Goal: Information Seeking & Learning: Learn about a topic

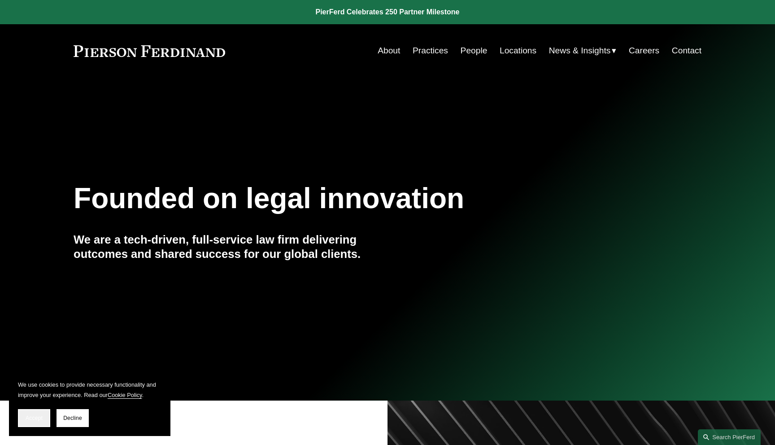
click at [36, 417] on span "Accept" at bounding box center [34, 418] width 17 height 6
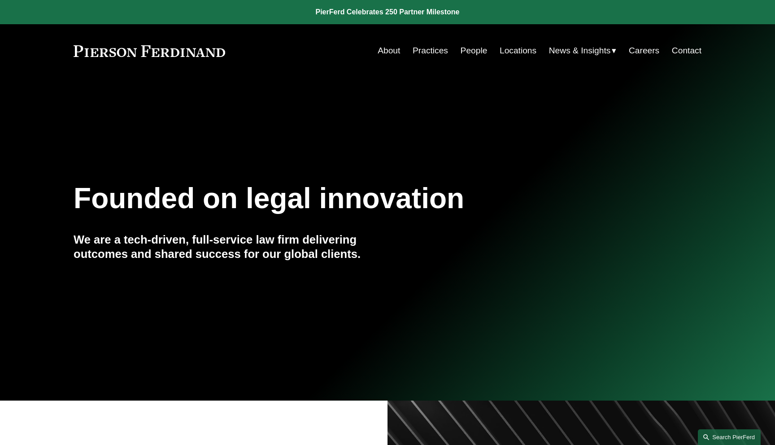
click at [703, 434] on link "Search this site" at bounding box center [729, 437] width 63 height 16
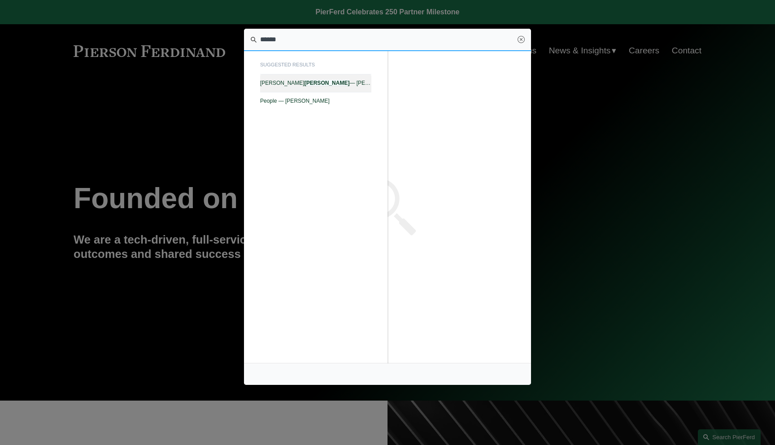
click at [303, 81] on span "Randy Burton — Pierson Ferdinand LLP" at bounding box center [315, 83] width 111 height 6
type input "******"
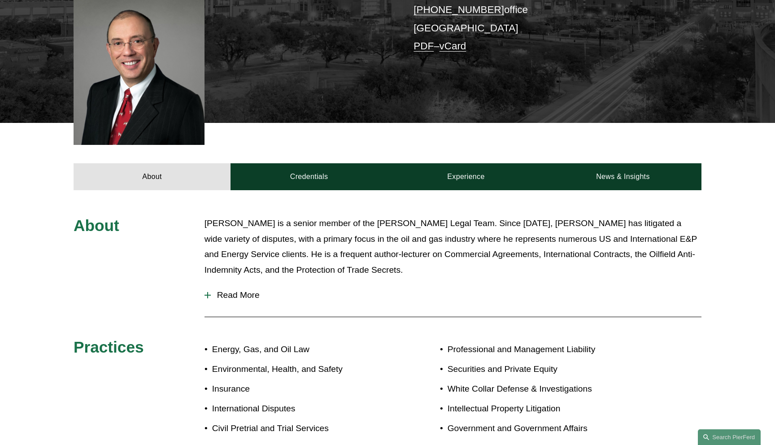
scroll to position [311, 0]
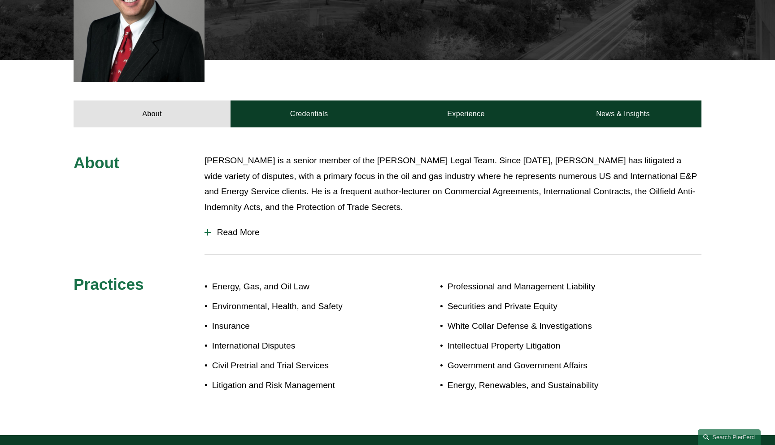
click at [238, 227] on span "Read More" at bounding box center [456, 232] width 490 height 10
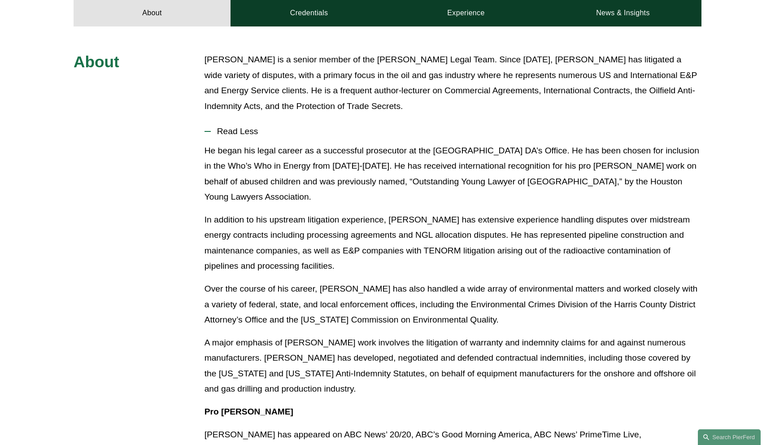
scroll to position [373, 0]
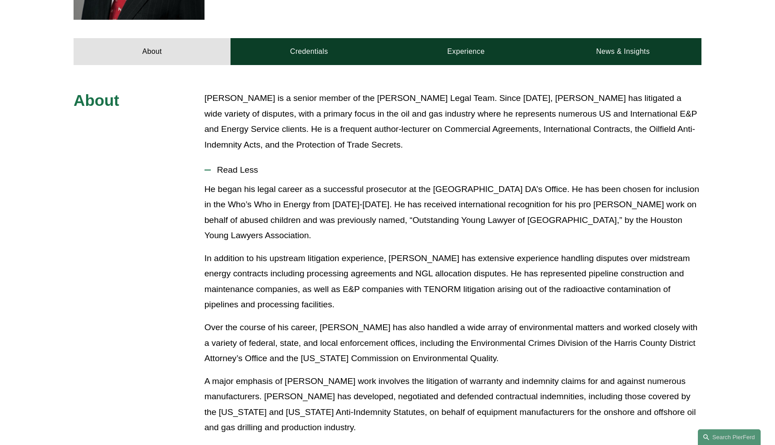
click at [238, 165] on span "Read Less" at bounding box center [456, 170] width 490 height 10
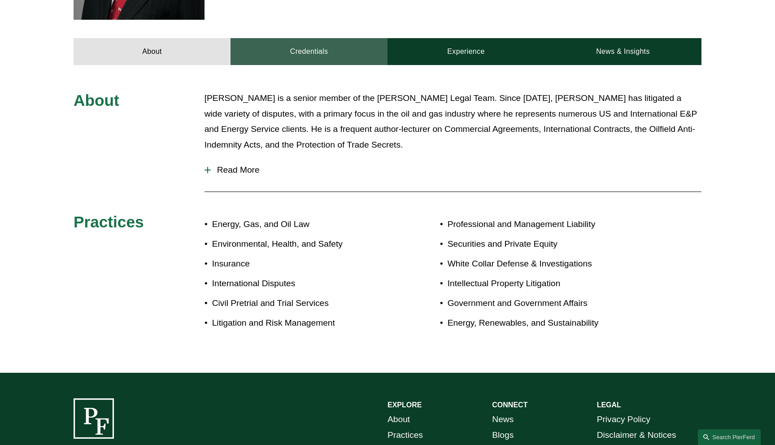
click at [315, 44] on link "Credentials" at bounding box center [308, 51] width 157 height 27
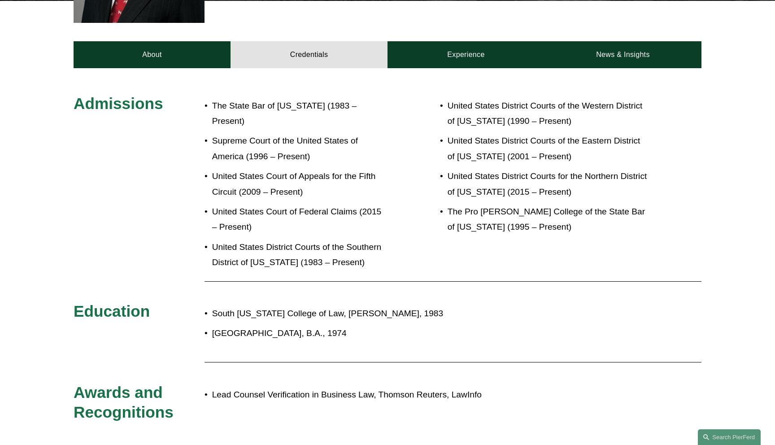
scroll to position [340, 0]
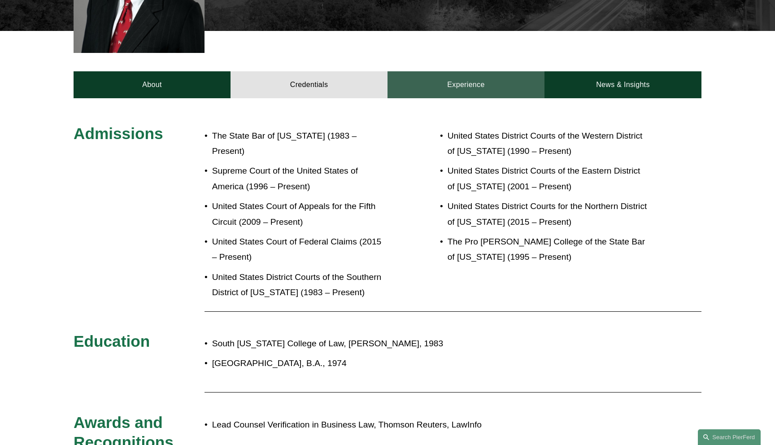
click at [463, 75] on link "Experience" at bounding box center [465, 84] width 157 height 27
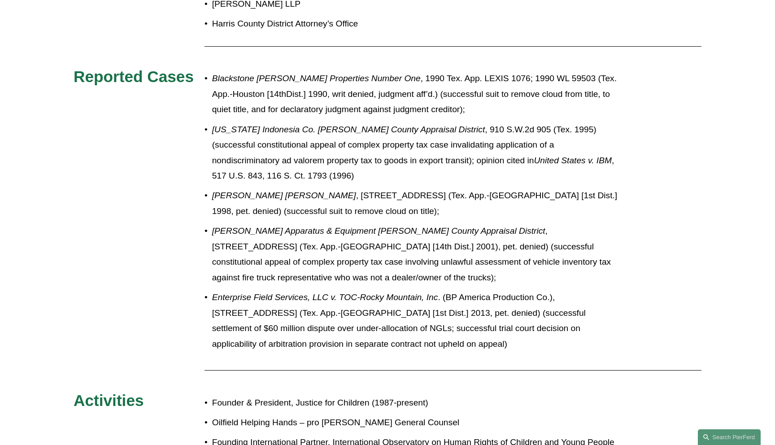
scroll to position [403, 0]
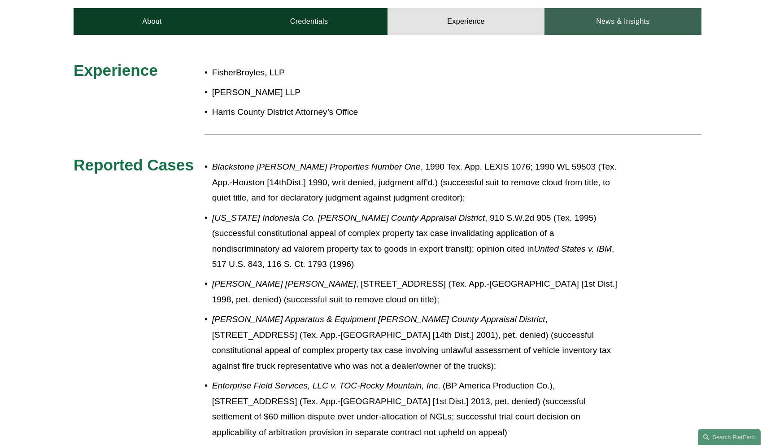
click at [605, 20] on link "News & Insights" at bounding box center [622, 21] width 157 height 27
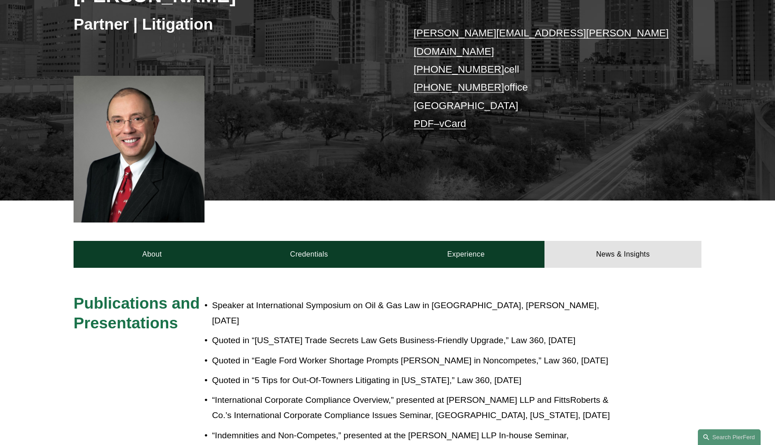
scroll to position [158, 0]
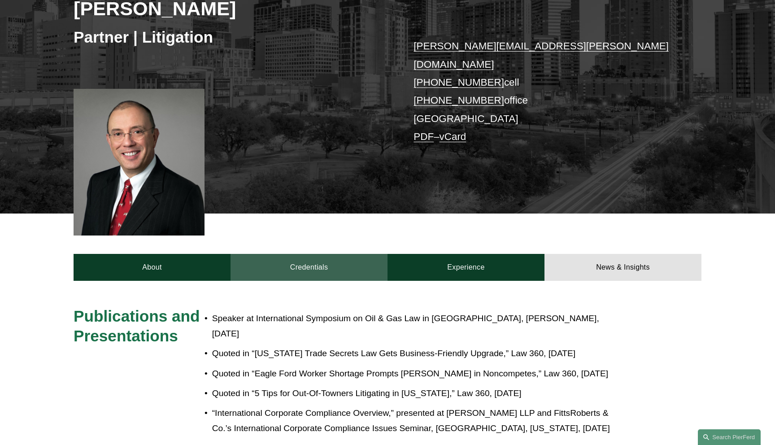
click at [291, 254] on link "Credentials" at bounding box center [308, 267] width 157 height 27
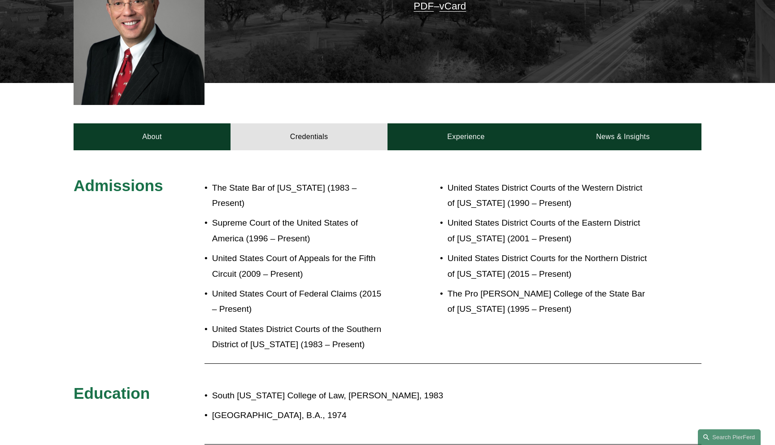
scroll to position [302, 0]
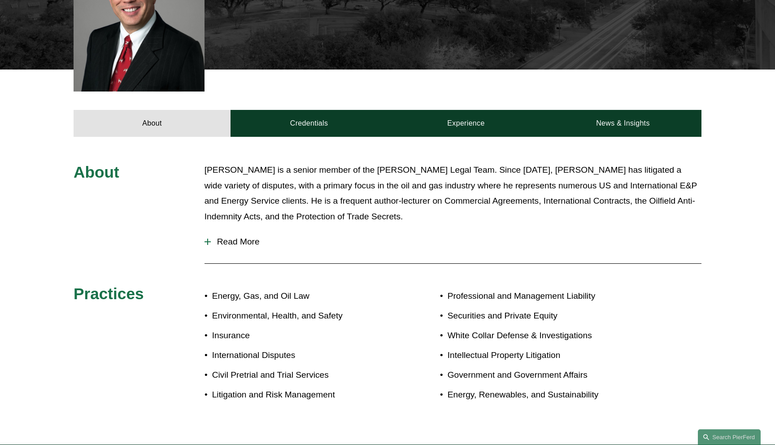
scroll to position [302, 0]
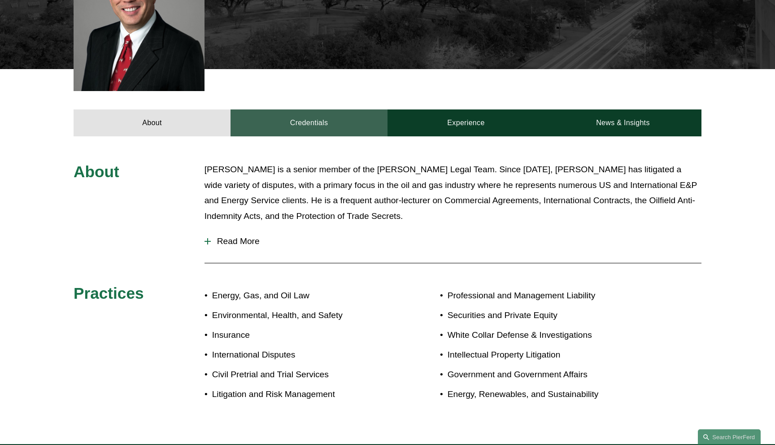
click at [320, 111] on link "Credentials" at bounding box center [308, 122] width 157 height 27
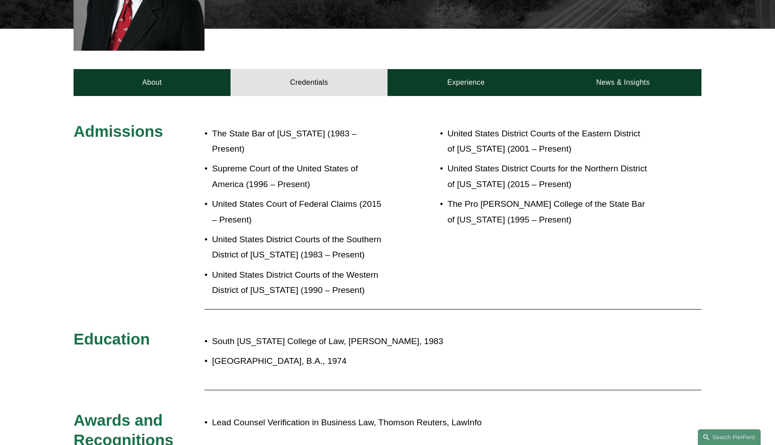
scroll to position [280, 0]
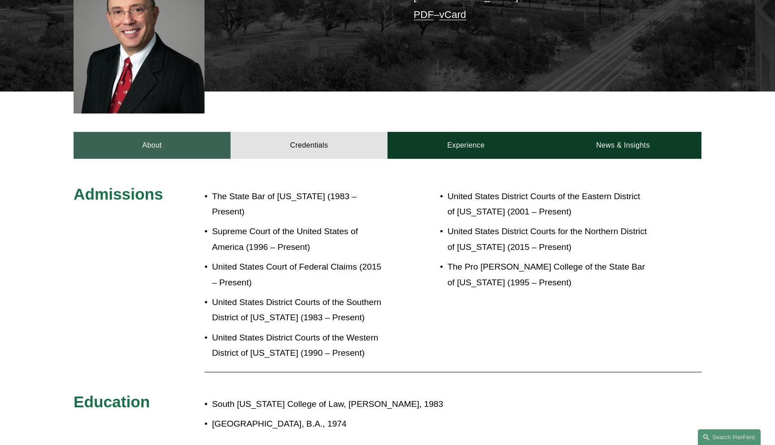
click at [153, 132] on link "About" at bounding box center [152, 145] width 157 height 27
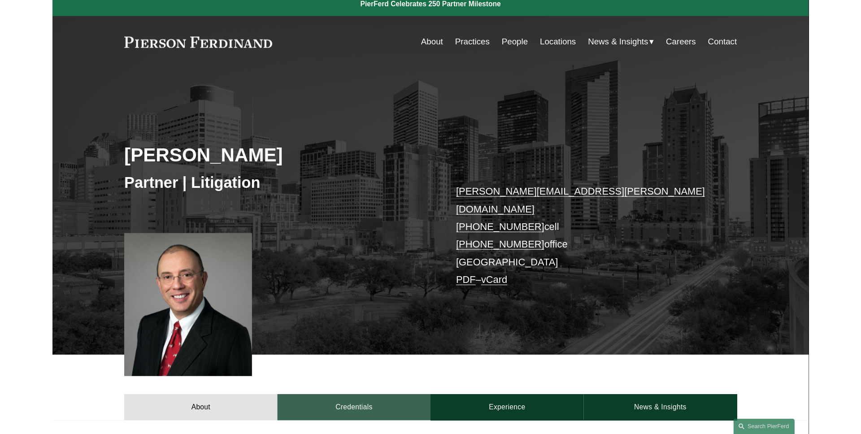
scroll to position [0, 0]
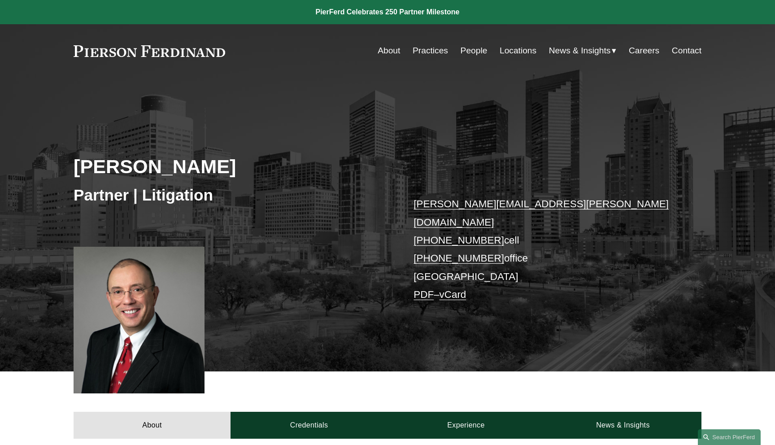
click at [425, 289] on link "PDF" at bounding box center [423, 294] width 20 height 11
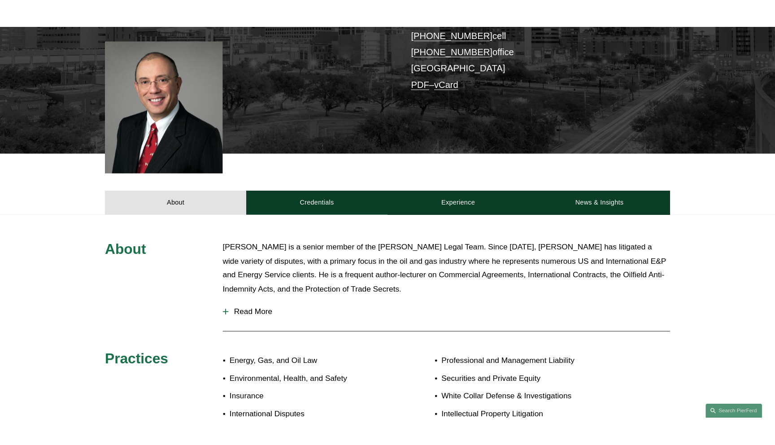
scroll to position [331, 0]
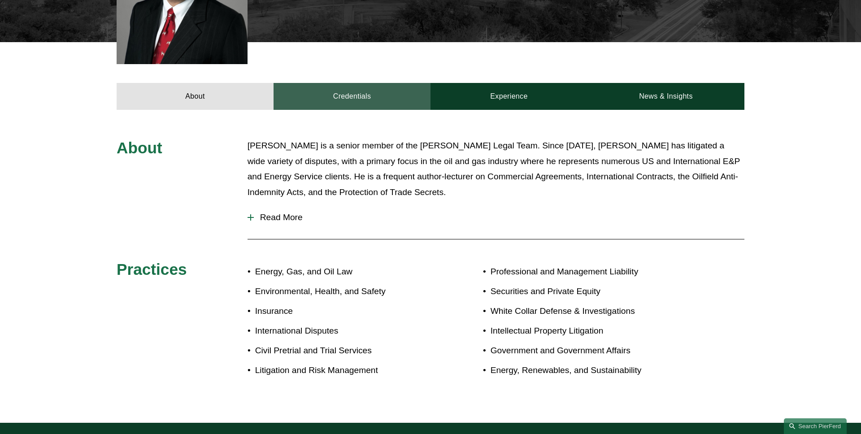
click at [366, 90] on link "Credentials" at bounding box center [351, 96] width 157 height 27
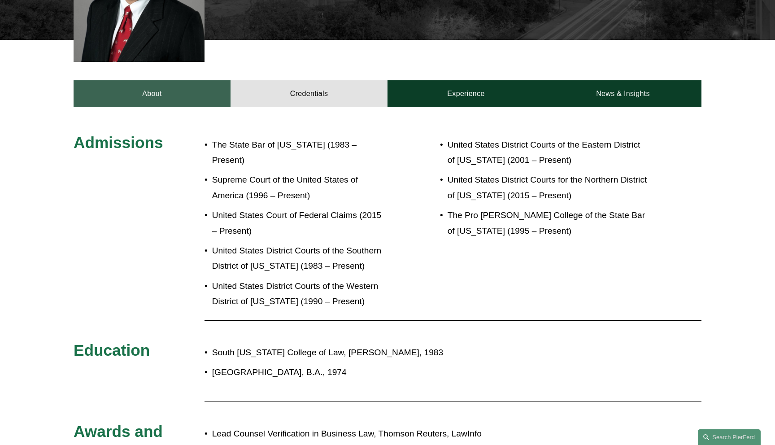
click at [148, 89] on link "About" at bounding box center [152, 93] width 157 height 27
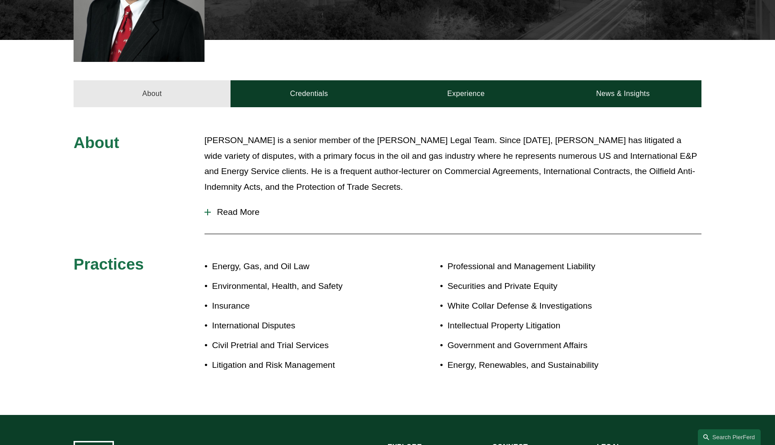
scroll to position [0, 0]
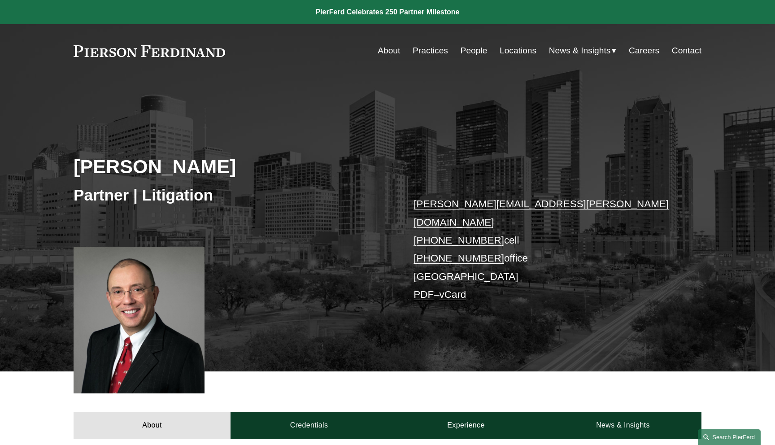
click at [734, 436] on link "Search this site" at bounding box center [729, 437] width 63 height 16
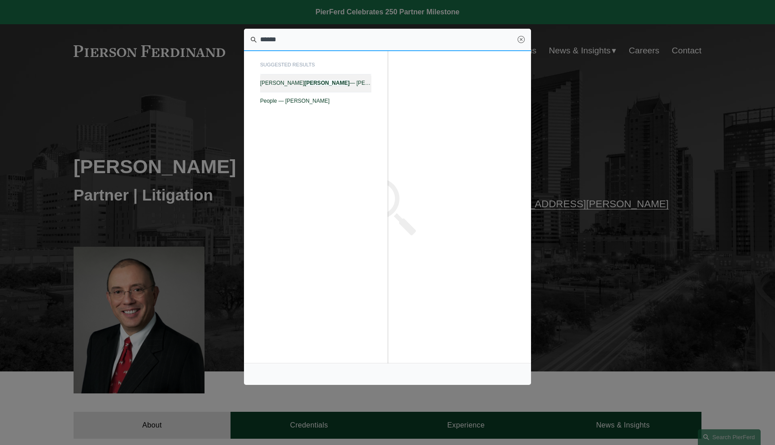
click at [336, 77] on link "Eugene Egdorf — Pierson Ferdinand LLP" at bounding box center [315, 82] width 111 height 17
type input "******"
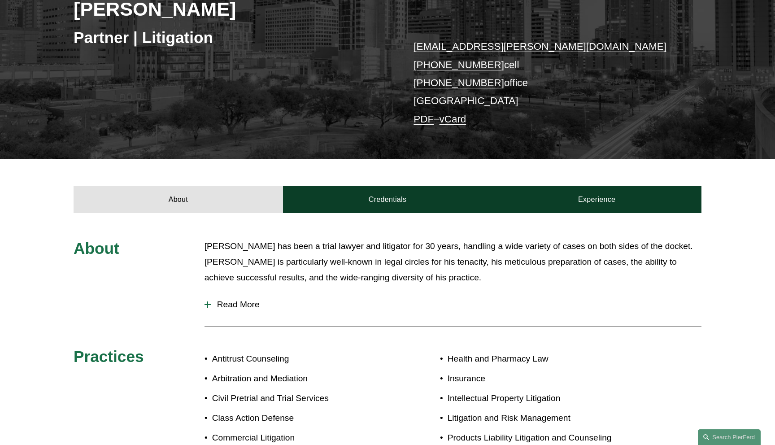
scroll to position [165, 0]
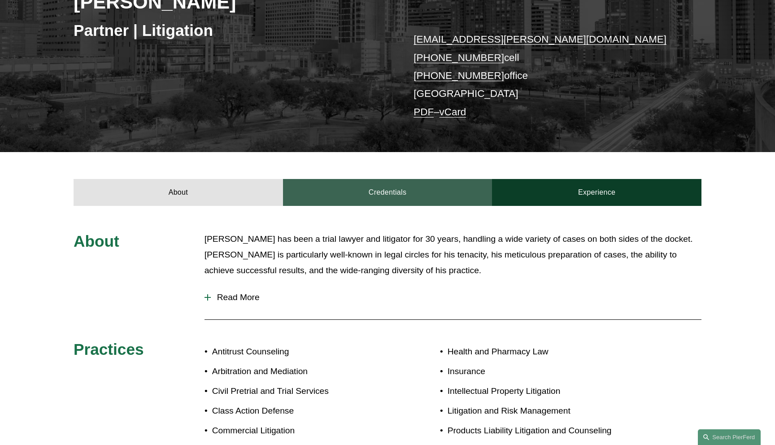
click at [347, 199] on link "Credentials" at bounding box center [387, 192] width 209 height 27
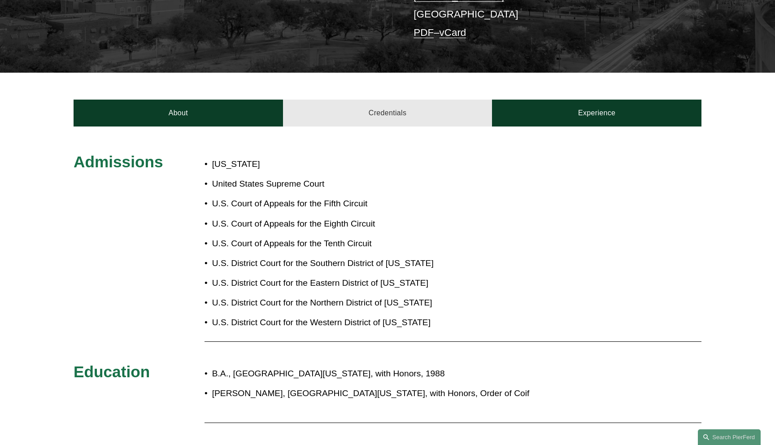
scroll to position [254, 0]
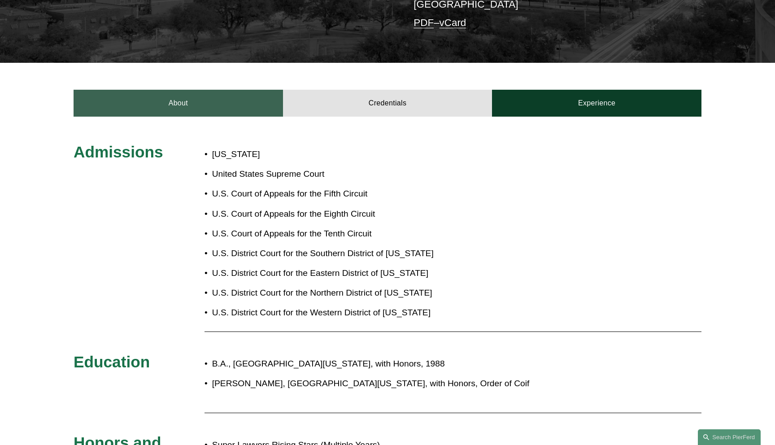
click at [227, 115] on link "About" at bounding box center [178, 103] width 209 height 27
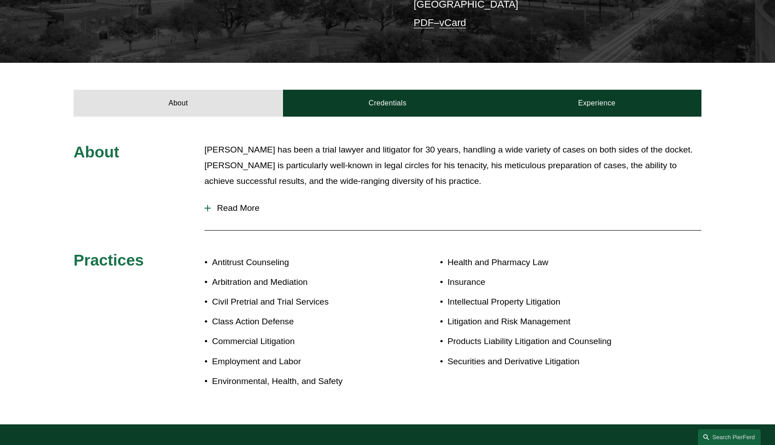
click at [240, 204] on span "Read More" at bounding box center [456, 208] width 490 height 10
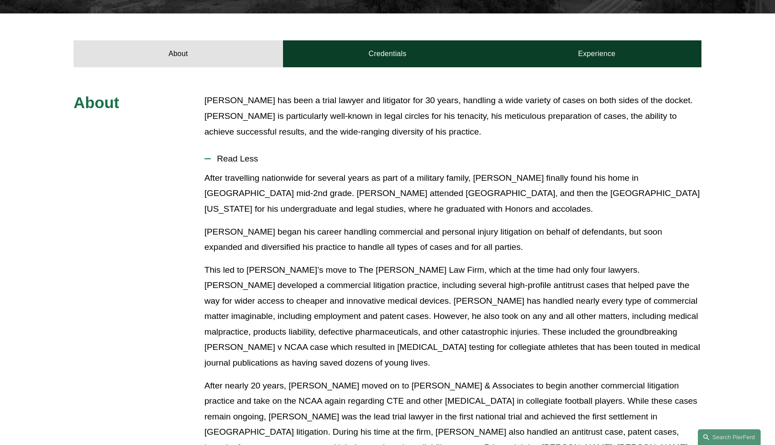
scroll to position [282, 0]
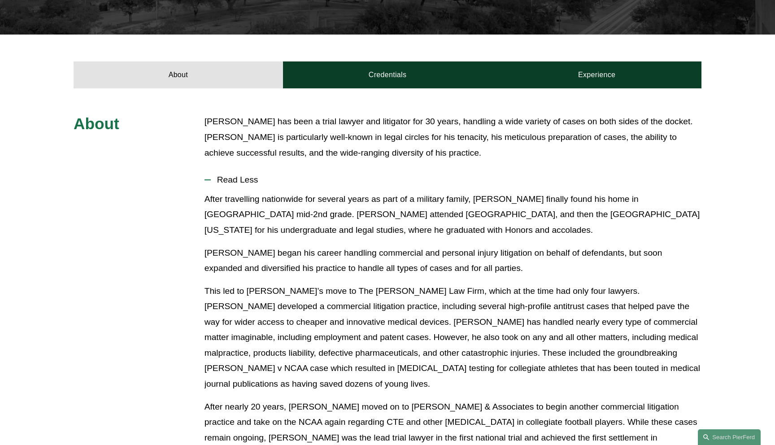
click at [234, 185] on button "Read Less" at bounding box center [452, 179] width 497 height 23
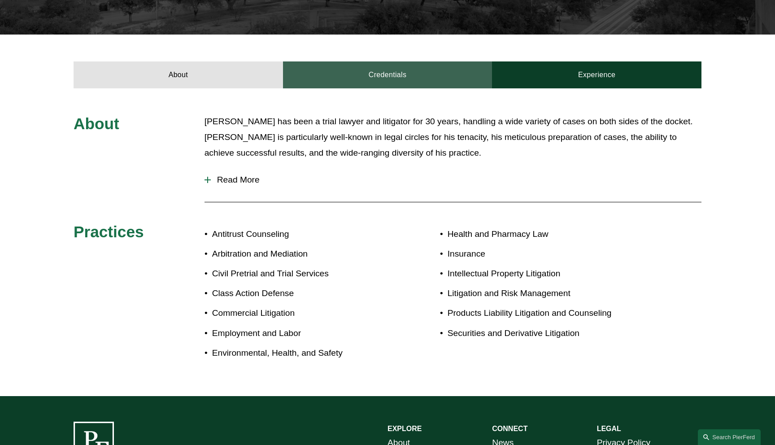
click at [350, 84] on link "Credentials" at bounding box center [387, 74] width 209 height 27
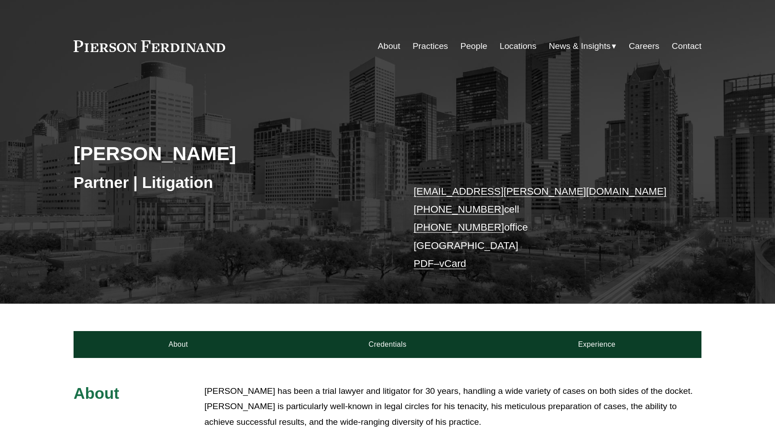
scroll to position [282, 0]
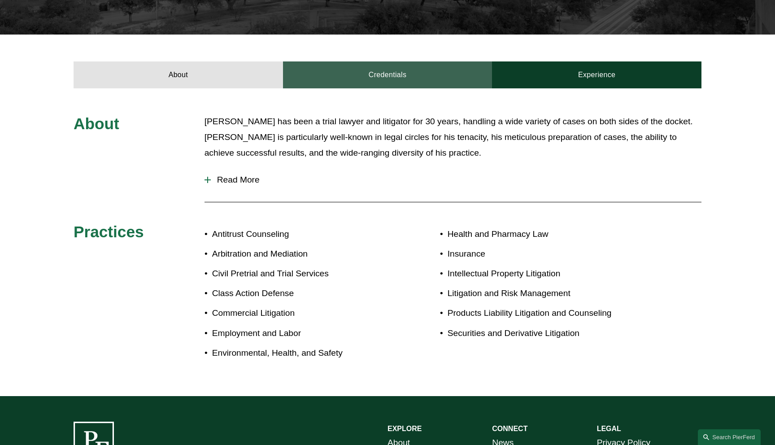
click at [381, 75] on link "Credentials" at bounding box center [387, 74] width 209 height 27
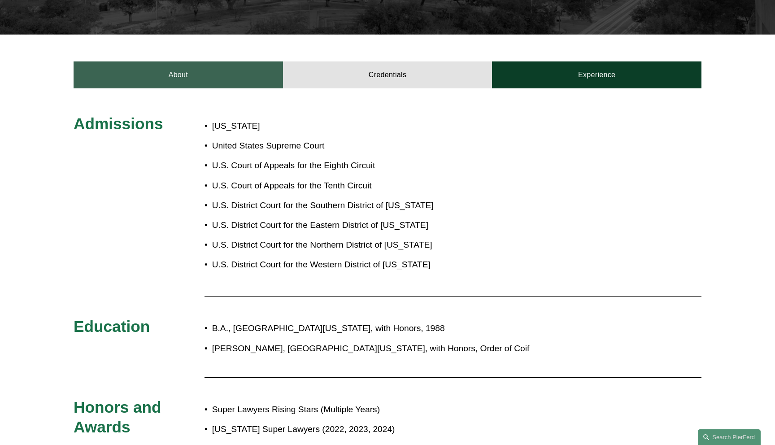
click at [212, 84] on link "About" at bounding box center [178, 74] width 209 height 27
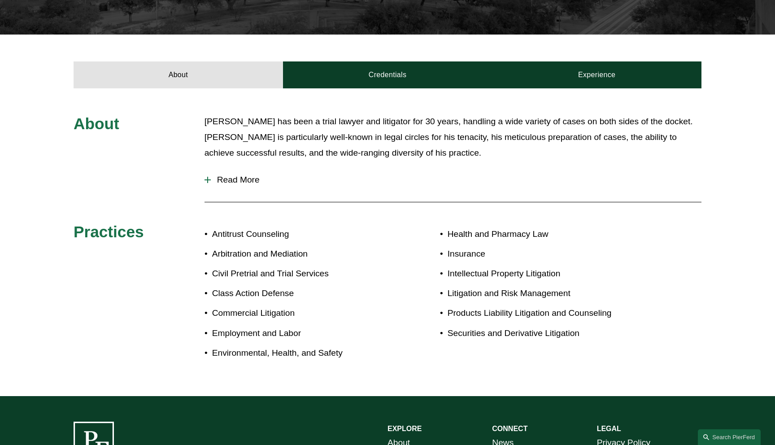
scroll to position [0, 0]
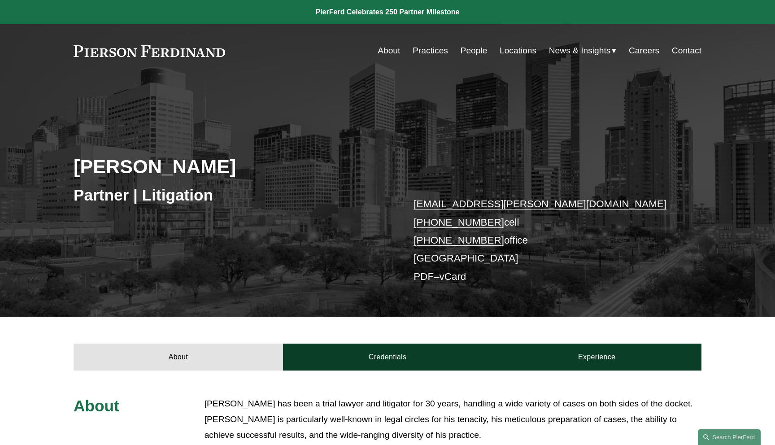
click at [418, 273] on link "PDF" at bounding box center [423, 276] width 20 height 11
click at [405, 129] on div "Eugene Egdorf Partner | Litigation gene.egdorf@pierferd.com +1.713.252.7100 cel…" at bounding box center [387, 209] width 775 height 216
